Goal: Task Accomplishment & Management: Complete application form

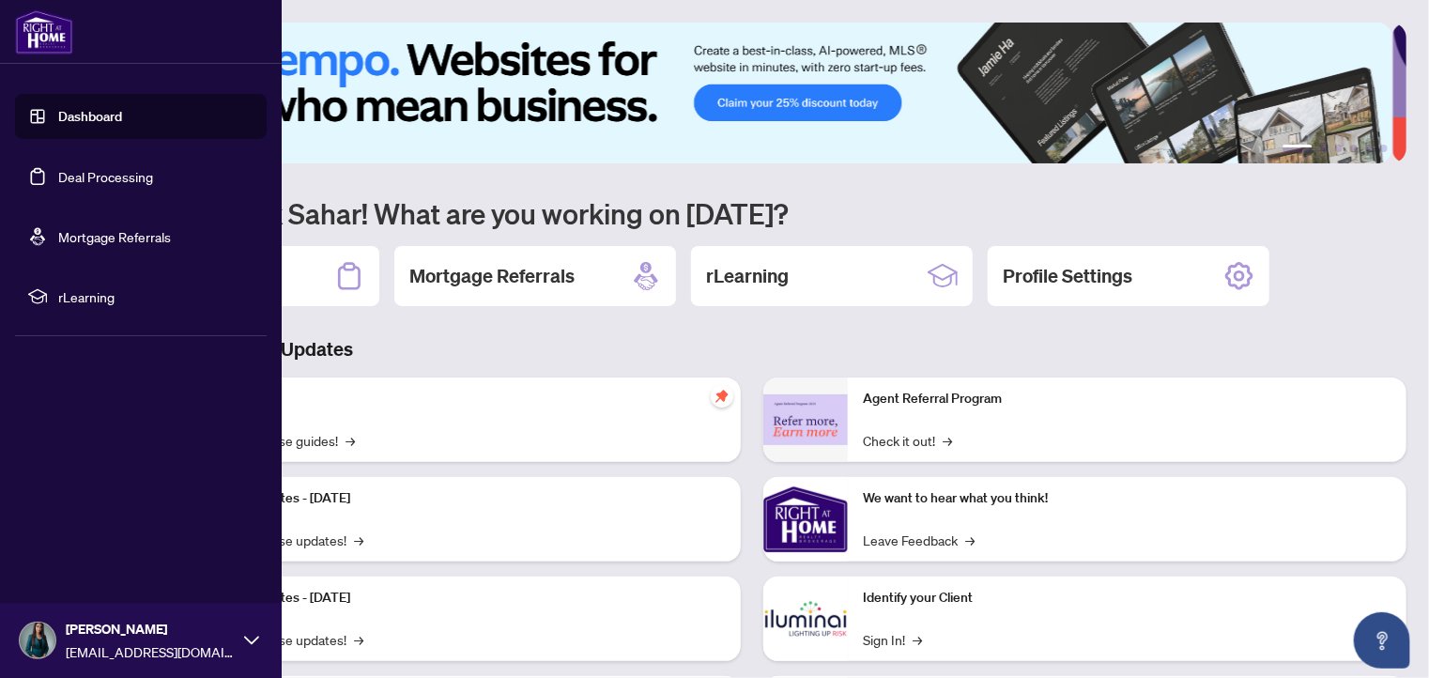
click at [80, 112] on link "Dashboard" at bounding box center [90, 116] width 64 height 17
click at [100, 177] on link "Deal Processing" at bounding box center [105, 176] width 95 height 17
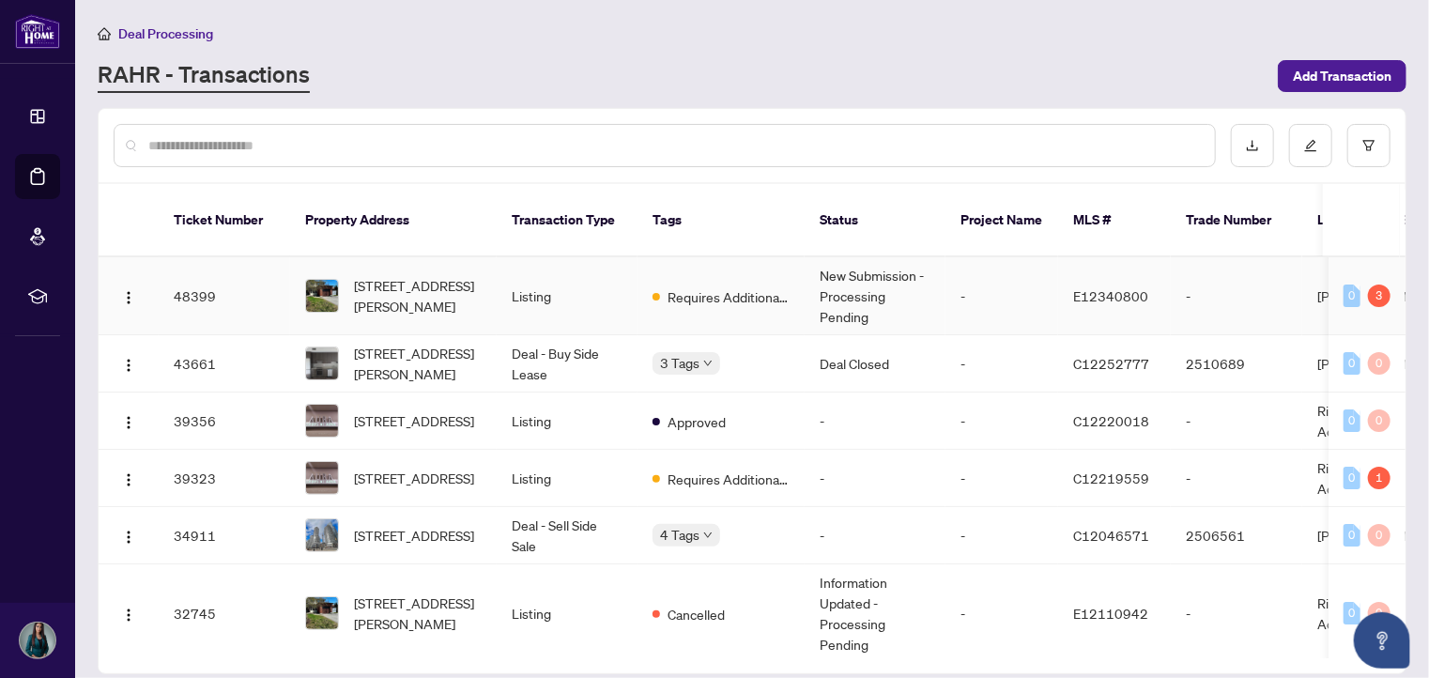
click at [590, 279] on td "Listing" at bounding box center [567, 296] width 141 height 78
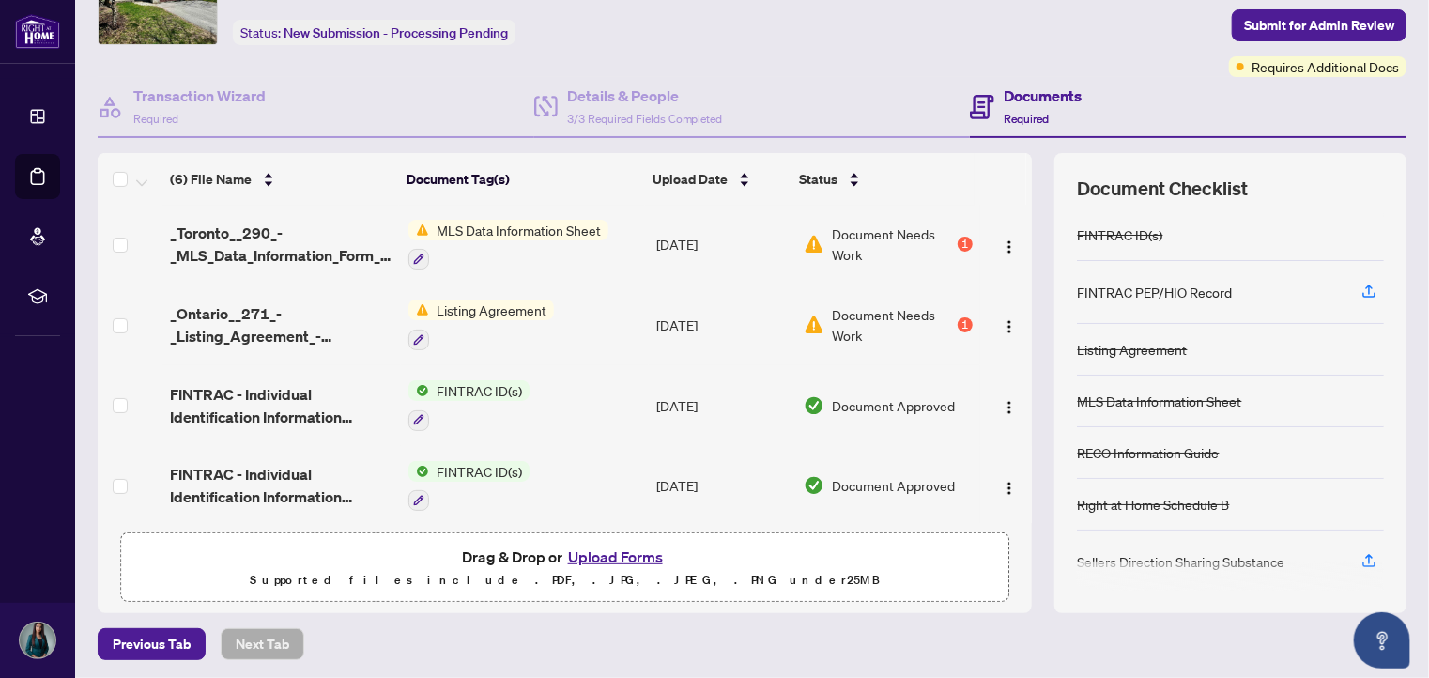
scroll to position [105, 0]
click at [622, 553] on button "Upload Forms" at bounding box center [615, 556] width 106 height 24
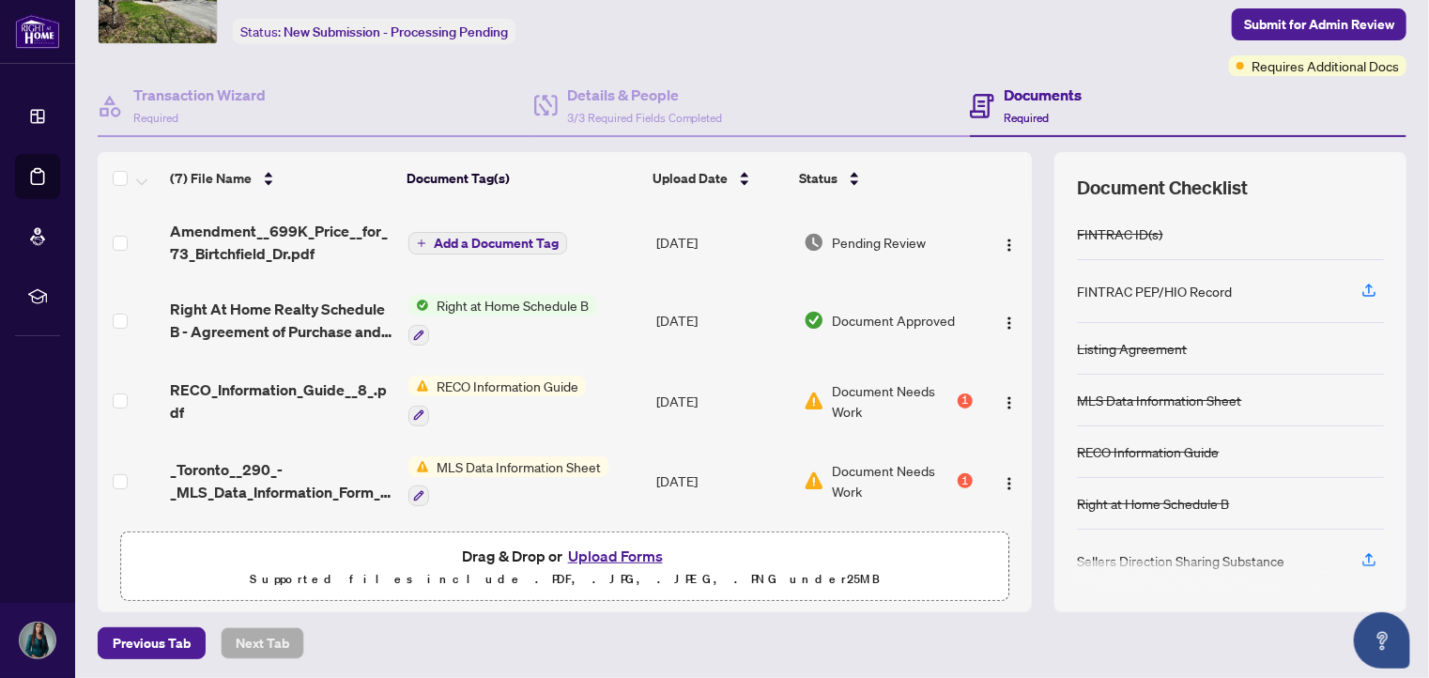
scroll to position [94, 0]
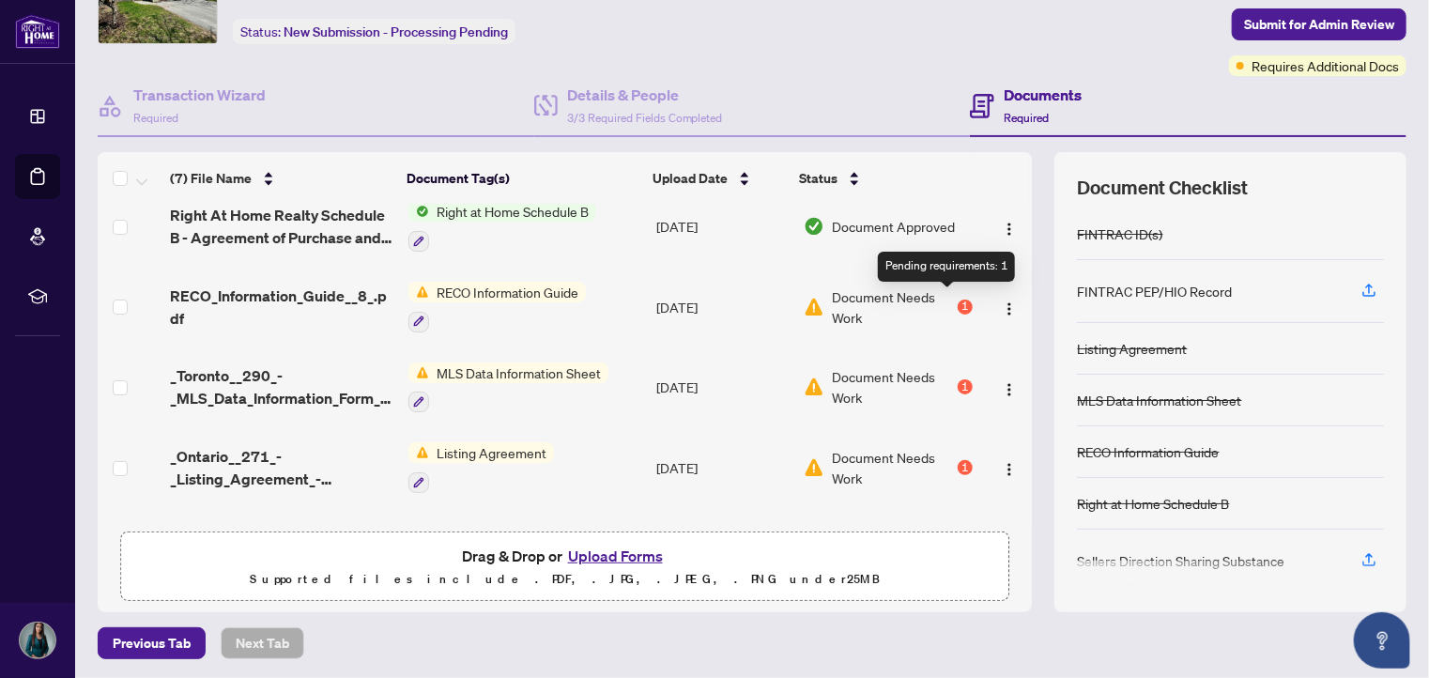
click at [957, 299] on div "1" at bounding box center [964, 306] width 15 height 15
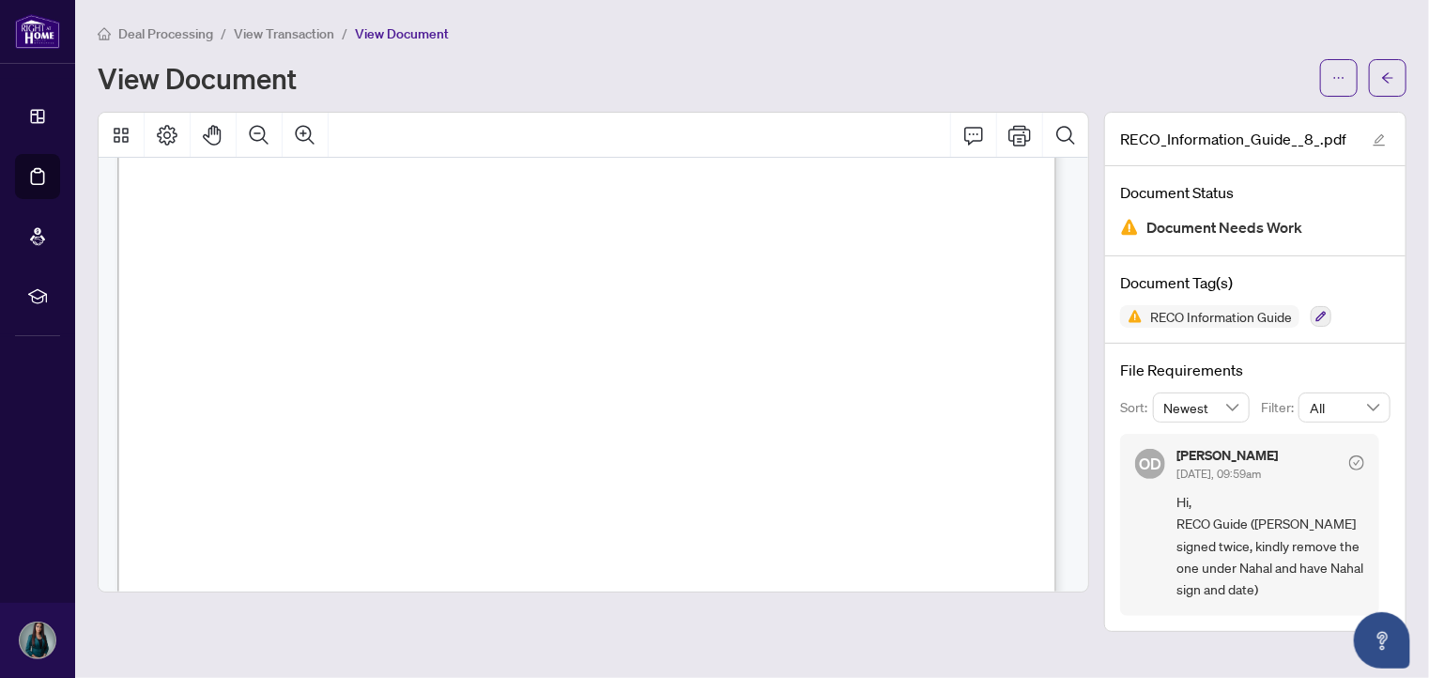
scroll to position [15297, 0]
drag, startPoint x: 674, startPoint y: 354, endPoint x: 894, endPoint y: 352, distance: 219.7
drag, startPoint x: 831, startPoint y: 356, endPoint x: 1003, endPoint y: 215, distance: 222.8
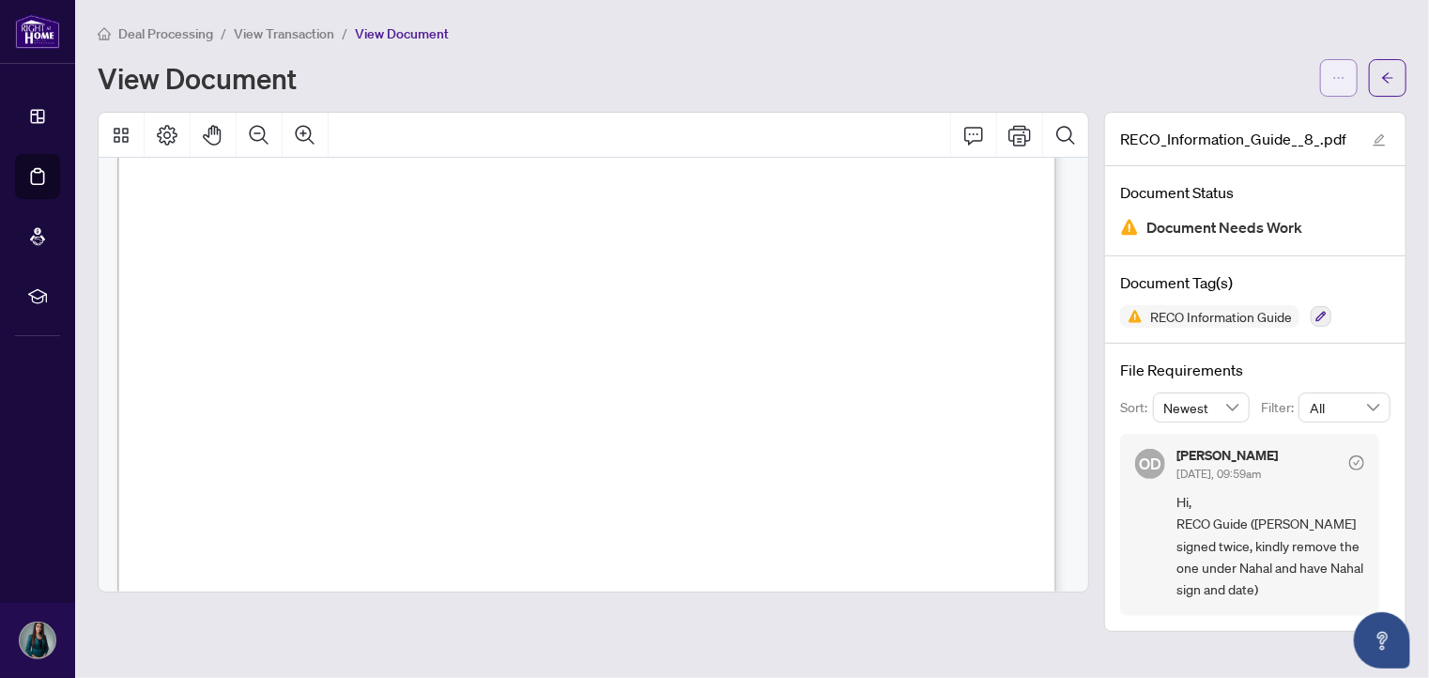
click at [1345, 80] on button "button" at bounding box center [1339, 78] width 38 height 38
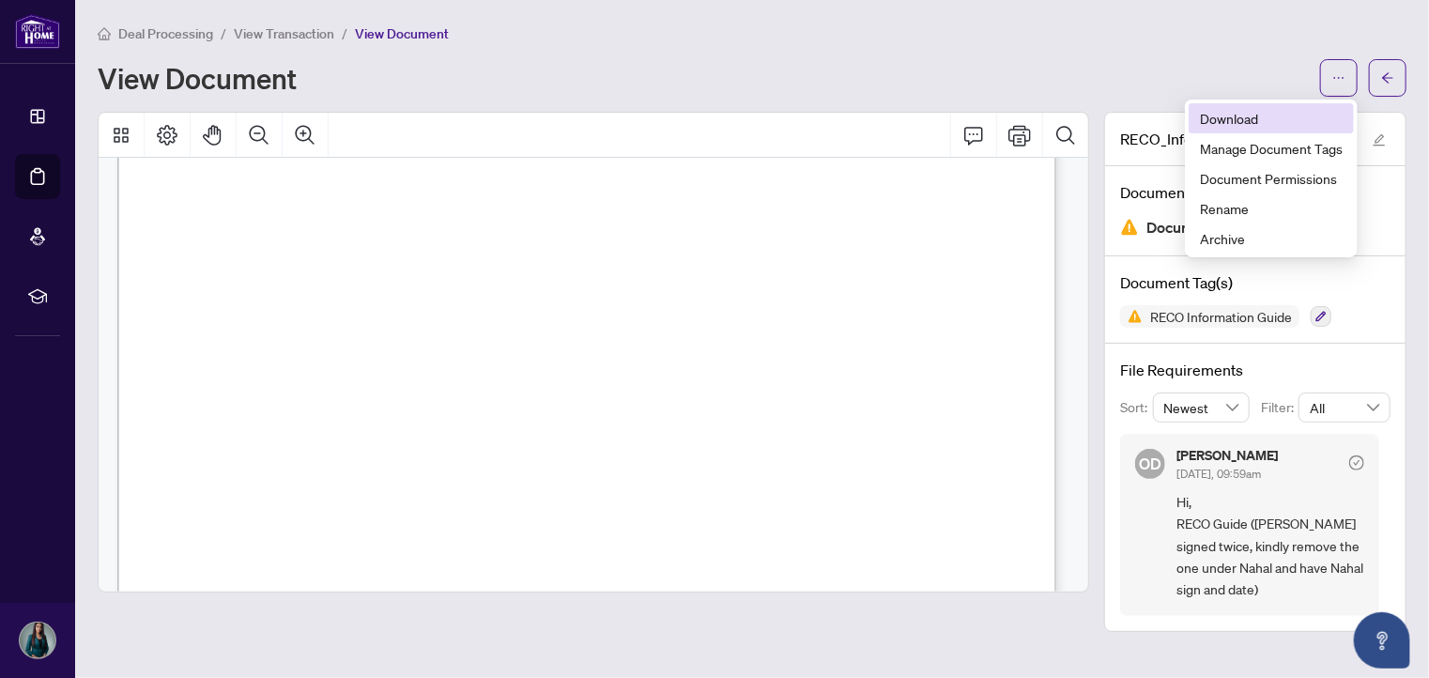
click at [1253, 124] on span "Download" at bounding box center [1271, 118] width 143 height 21
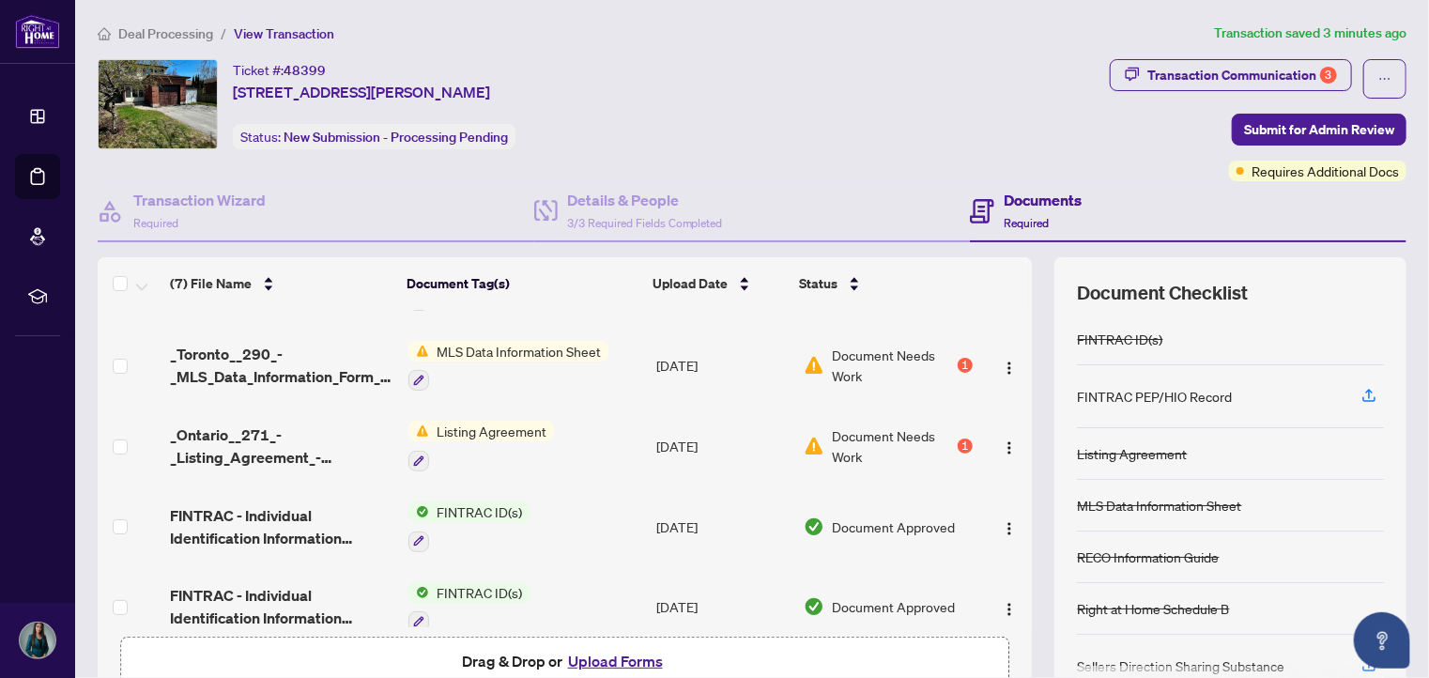
scroll to position [237, 0]
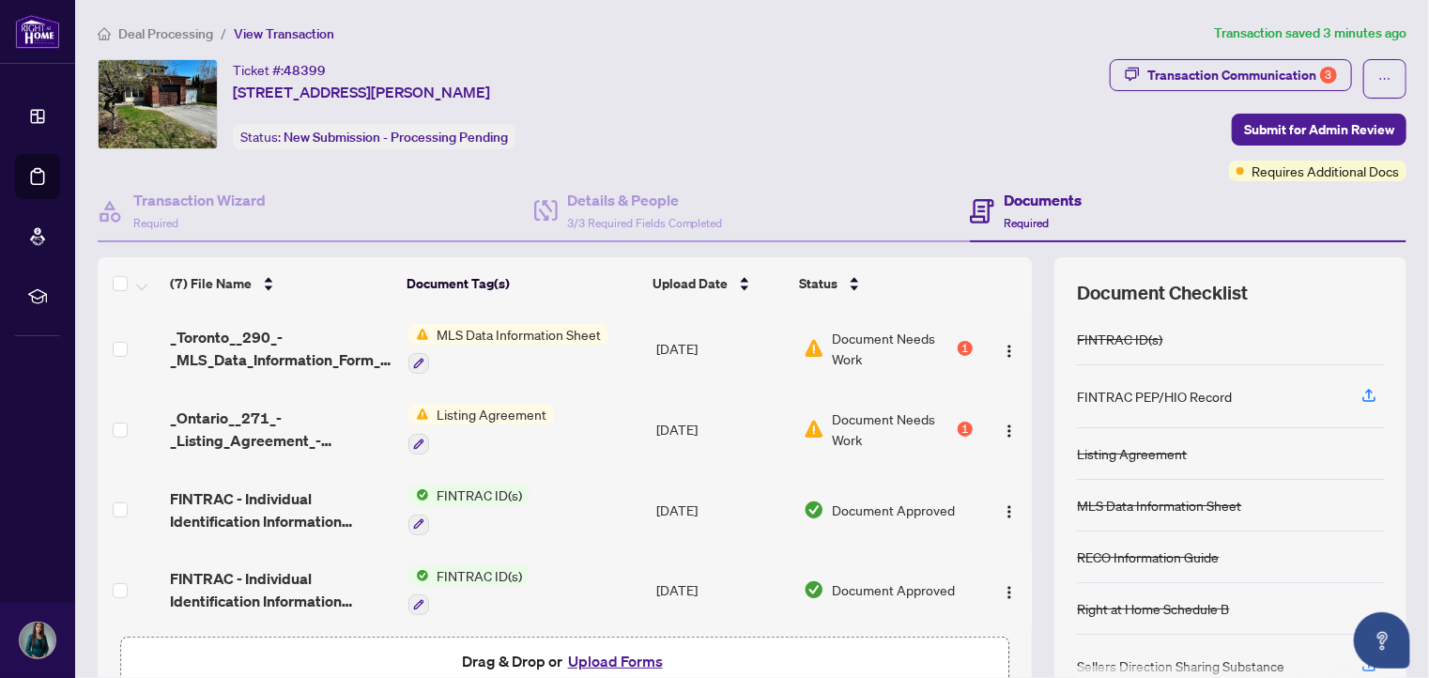
click at [593, 662] on button "Upload Forms" at bounding box center [615, 661] width 106 height 24
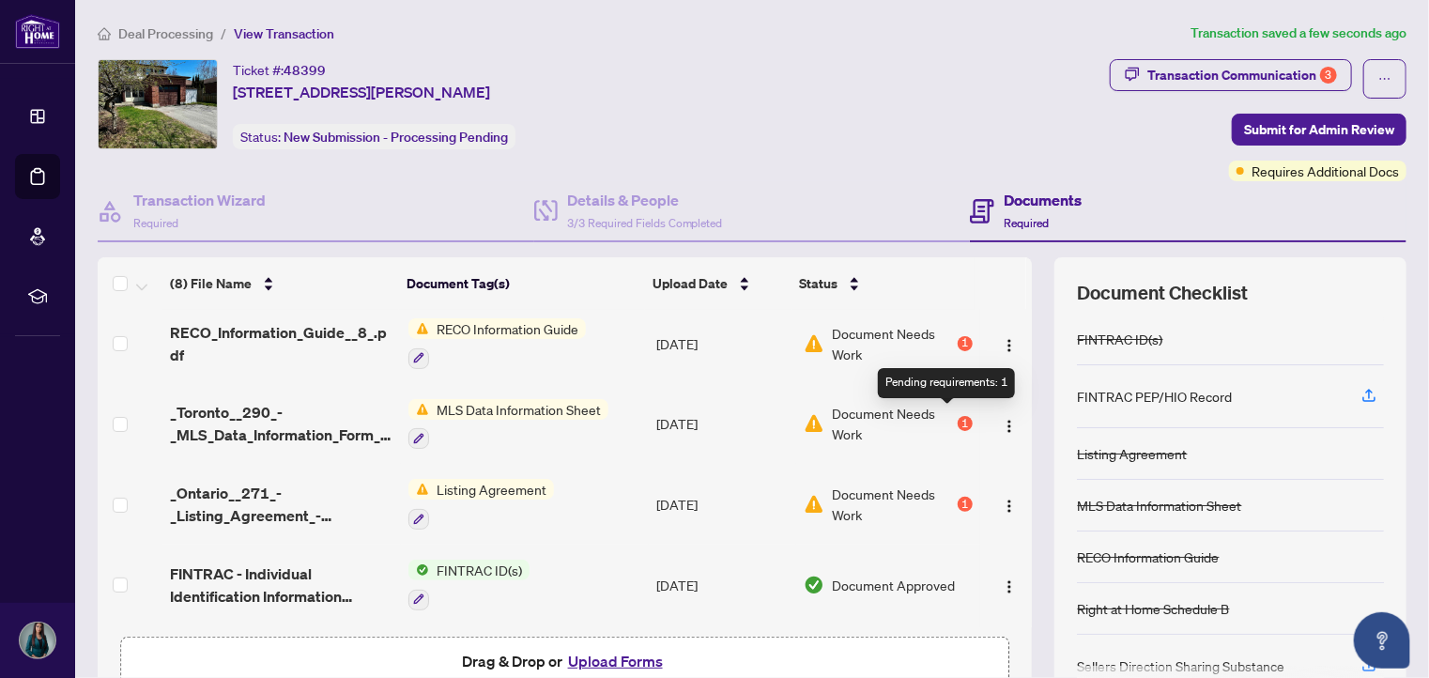
click at [957, 416] on div "1" at bounding box center [964, 423] width 15 height 15
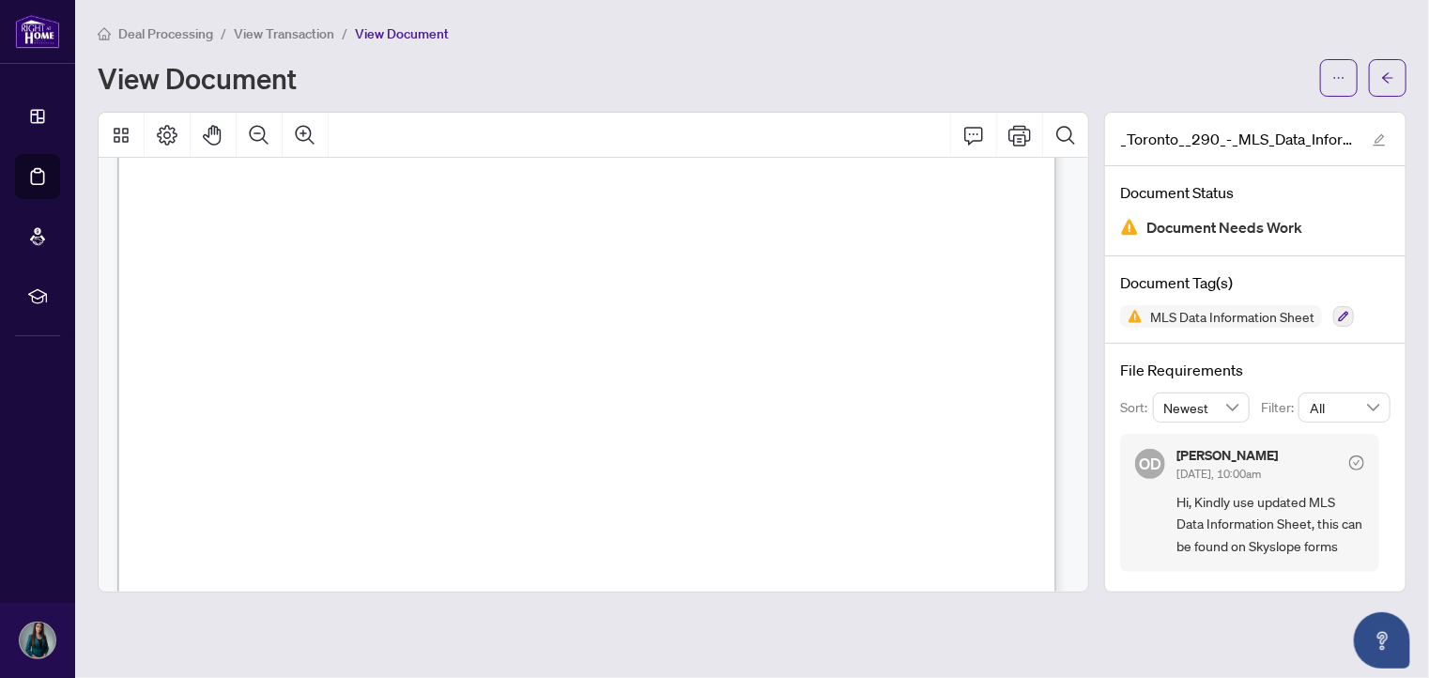
scroll to position [2628, 0]
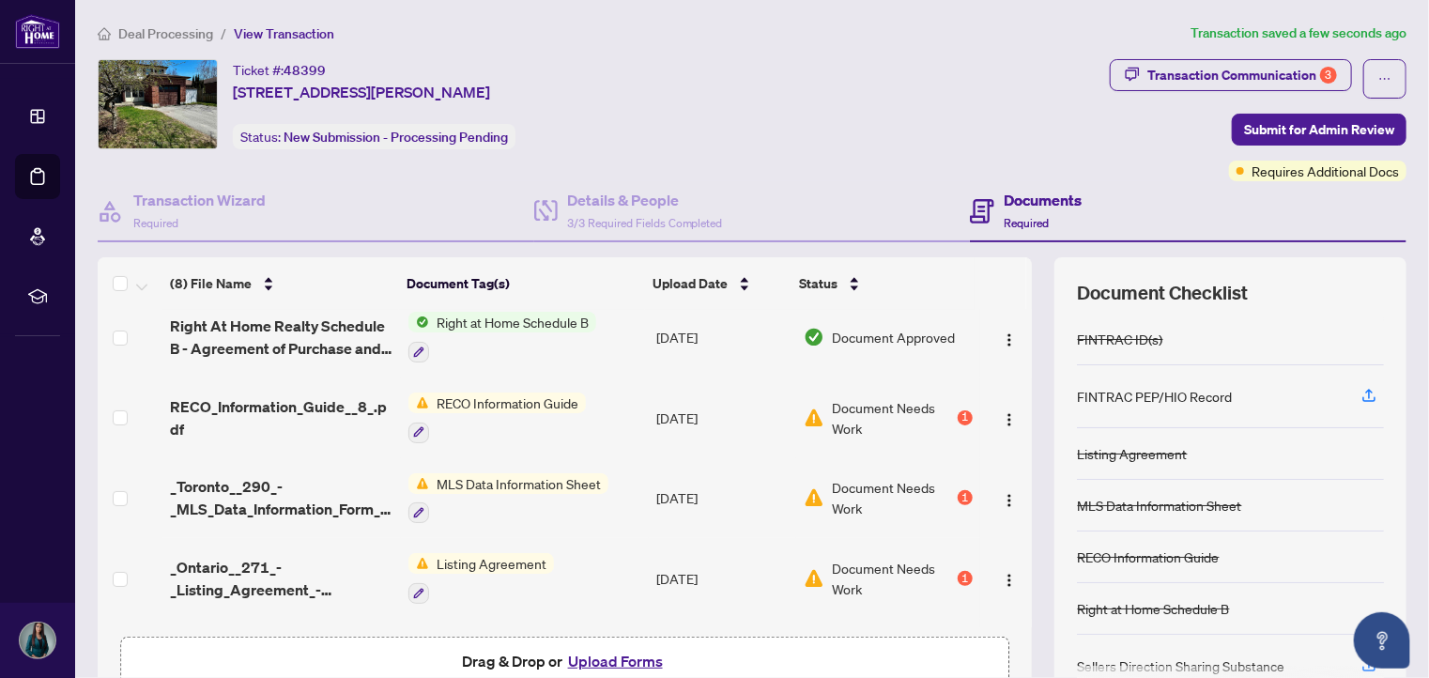
scroll to position [188, 0]
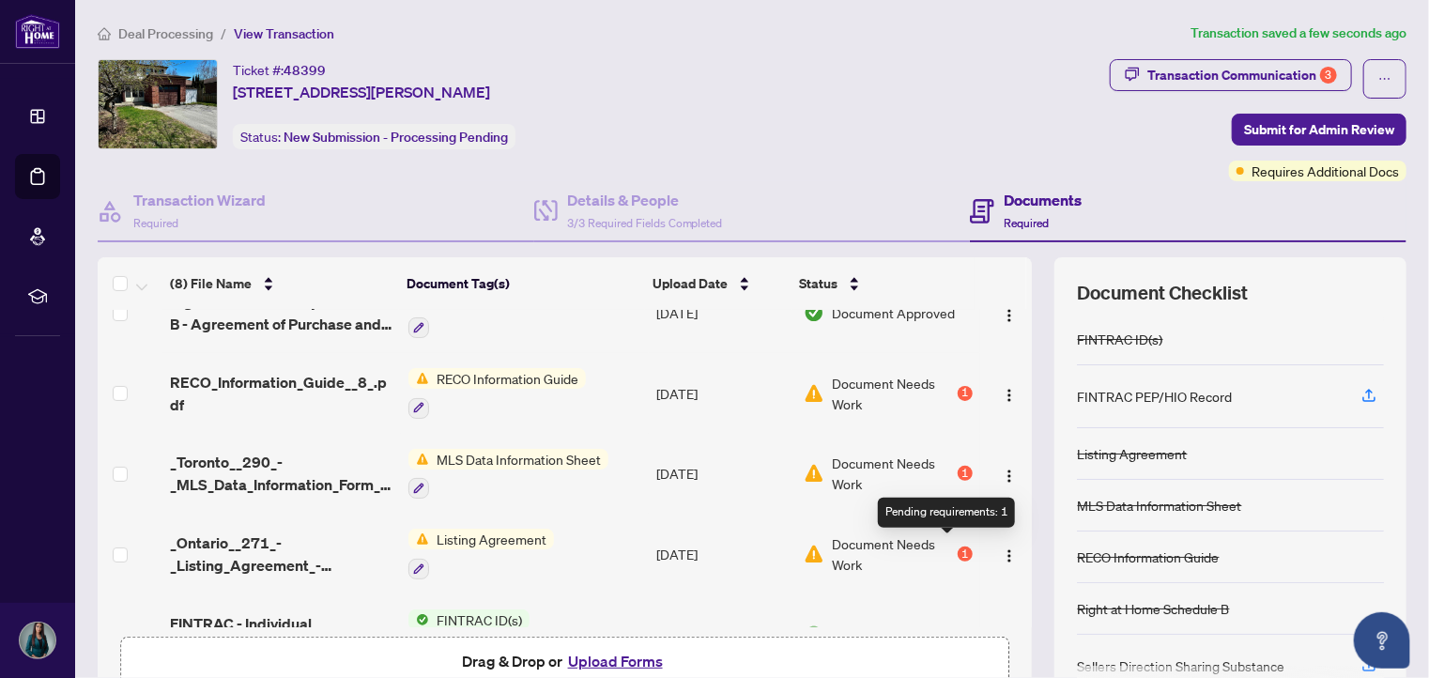
click at [957, 547] on div "1" at bounding box center [964, 553] width 15 height 15
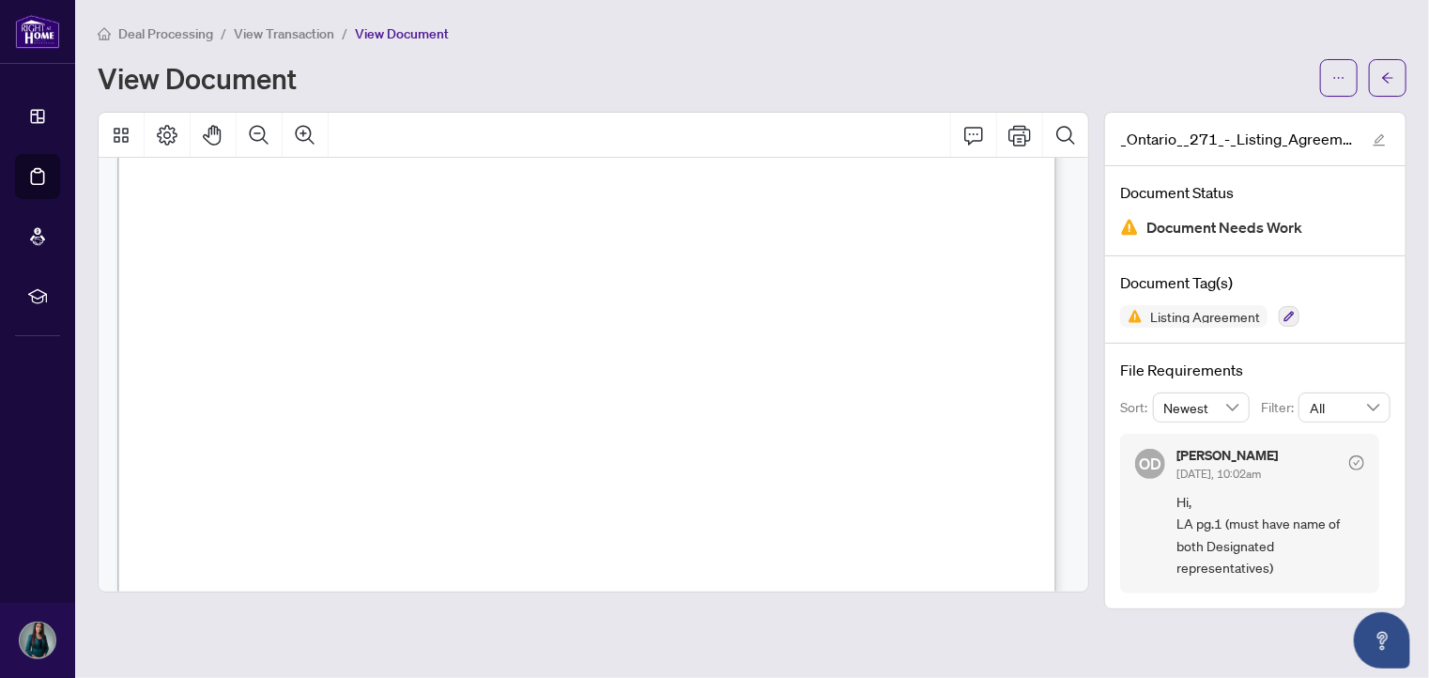
scroll to position [188, 0]
click at [1340, 71] on icon "ellipsis" at bounding box center [1338, 77] width 13 height 13
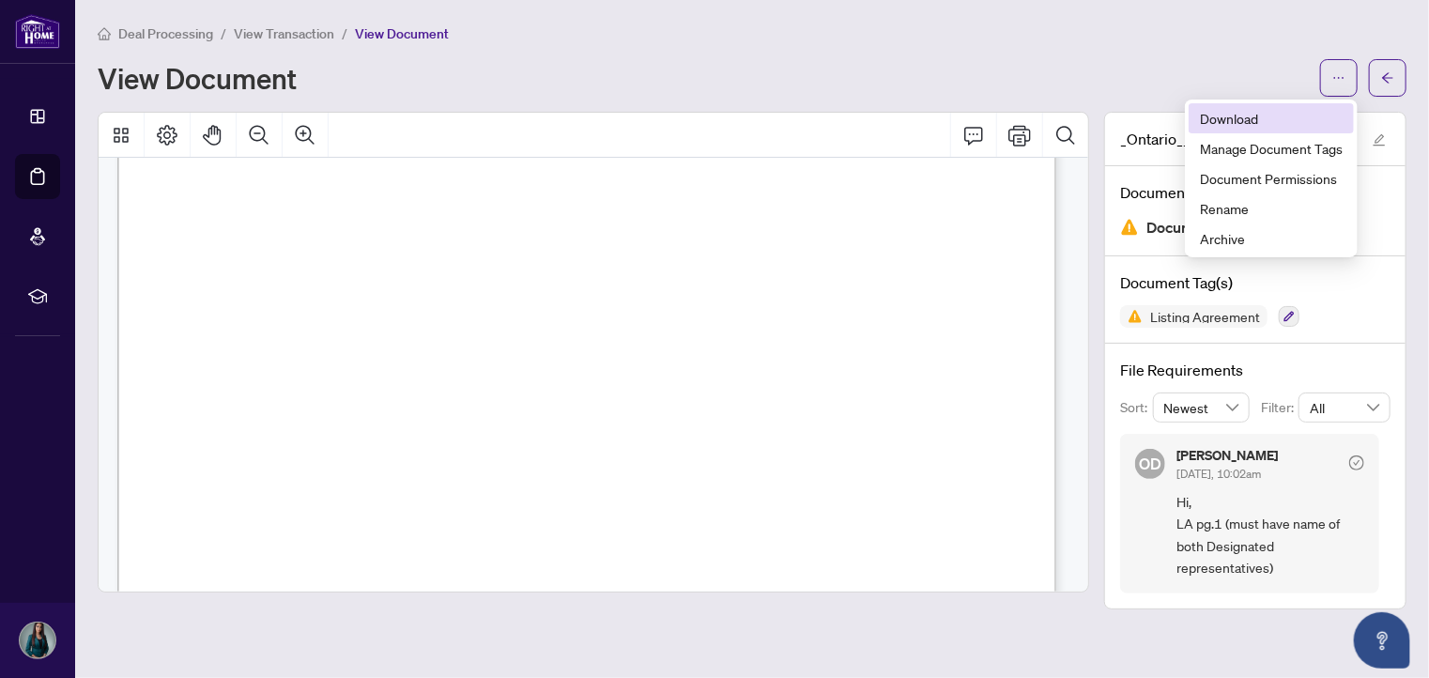
click at [1248, 121] on span "Download" at bounding box center [1271, 118] width 143 height 21
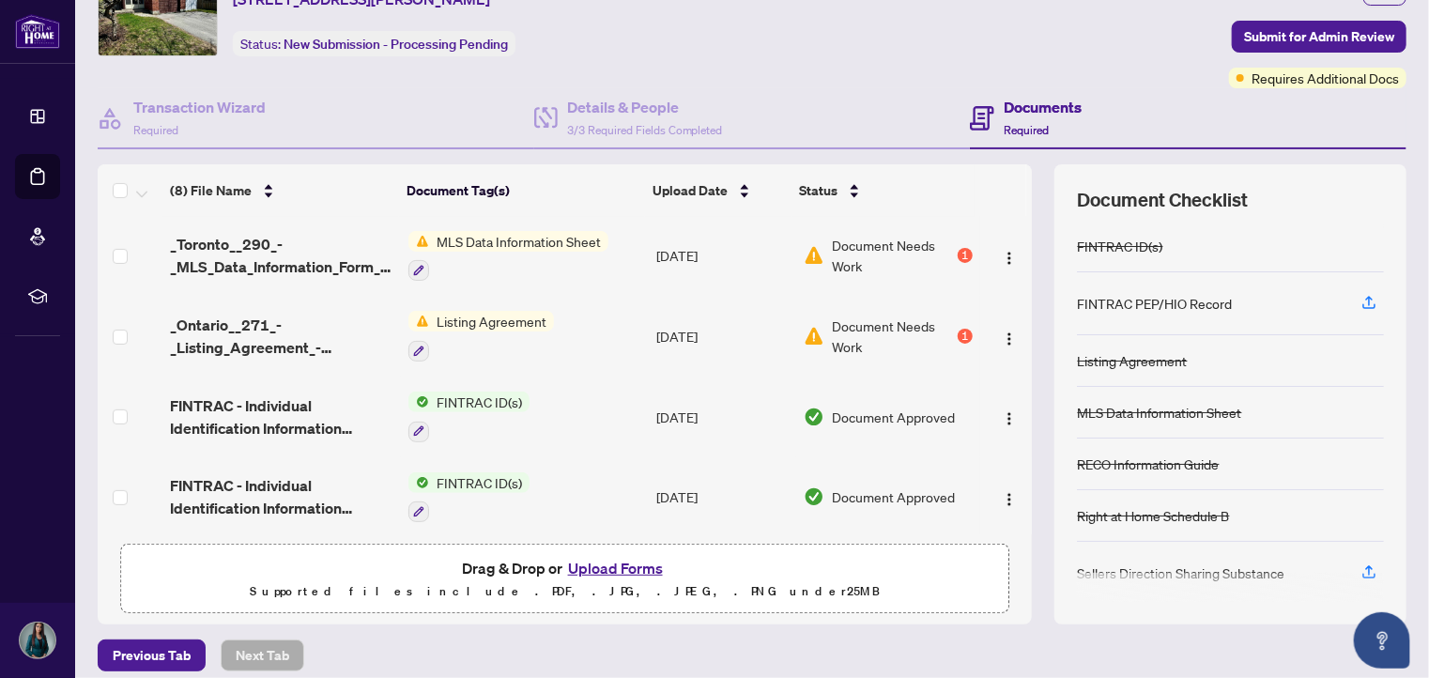
scroll to position [94, 0]
click at [610, 563] on button "Upload Forms" at bounding box center [615, 567] width 106 height 24
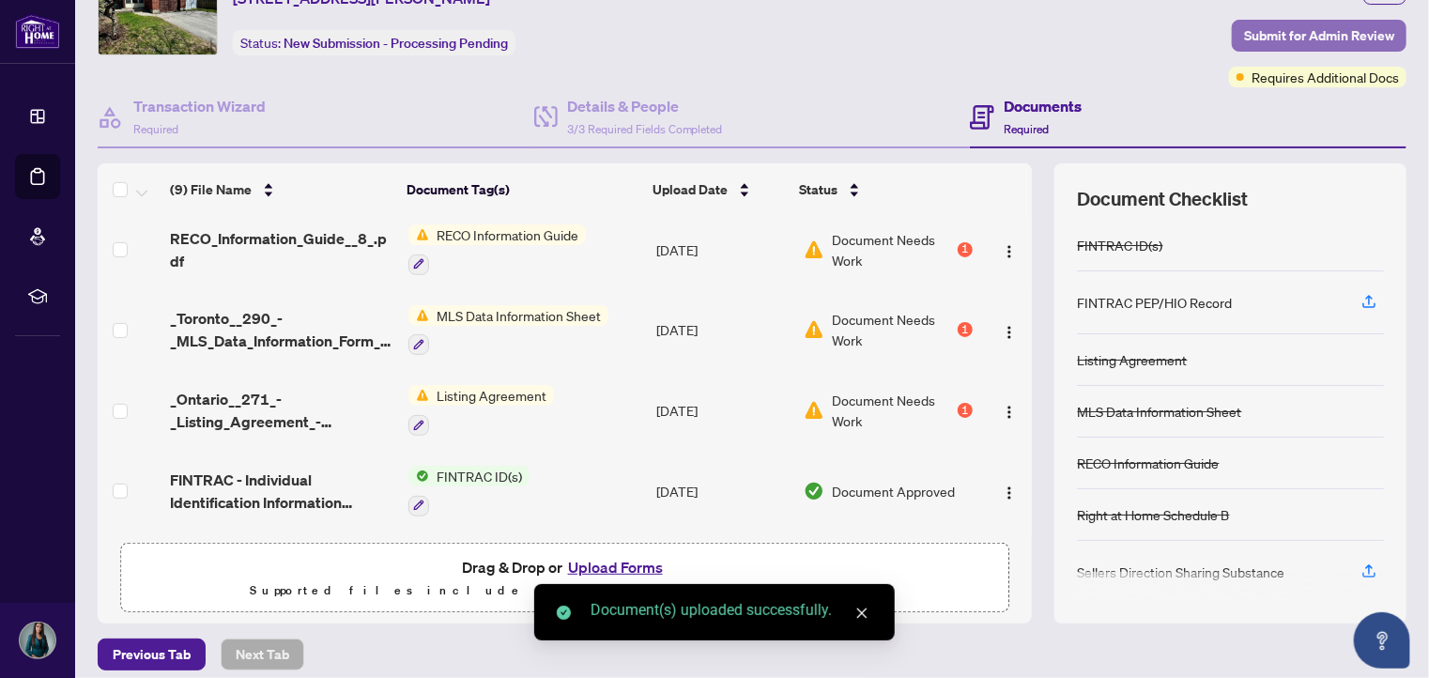
click at [1323, 35] on span "Submit for Admin Review" at bounding box center [1319, 36] width 150 height 30
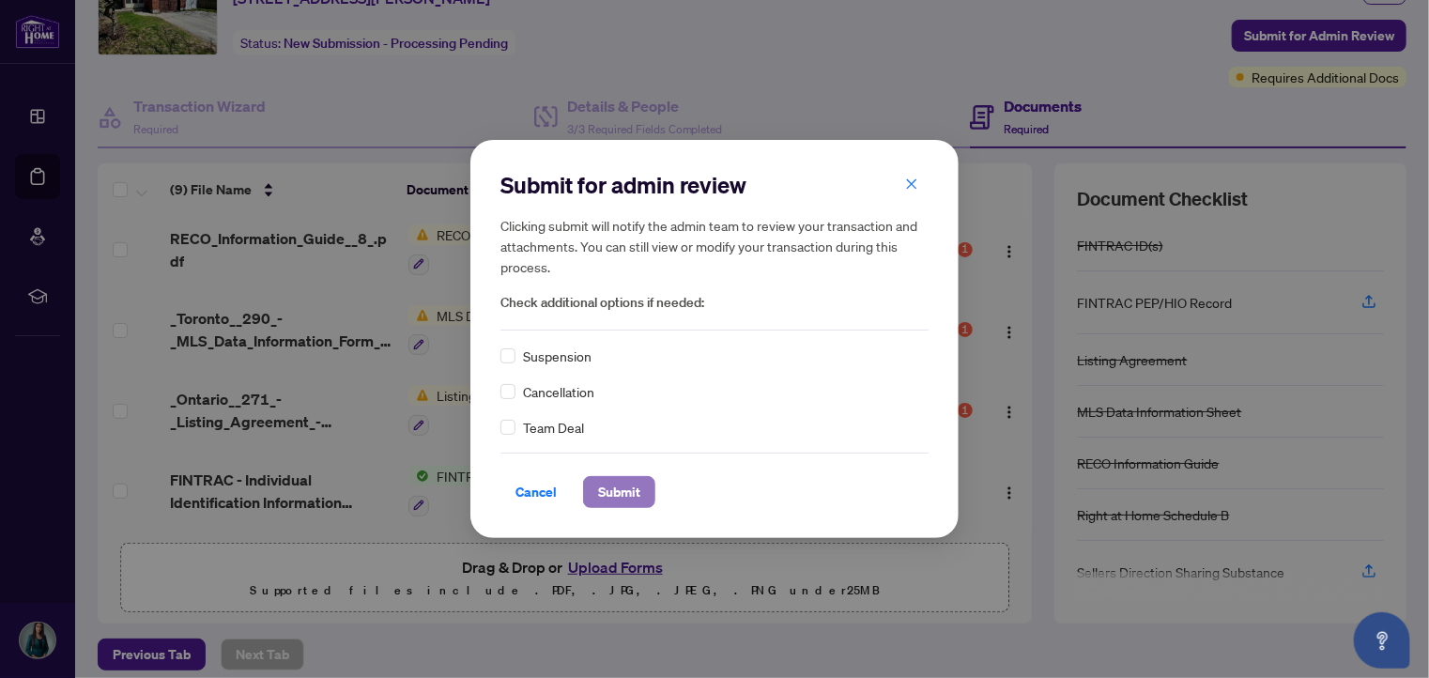
click at [620, 489] on span "Submit" at bounding box center [619, 492] width 42 height 30
